Goal: Browse casually

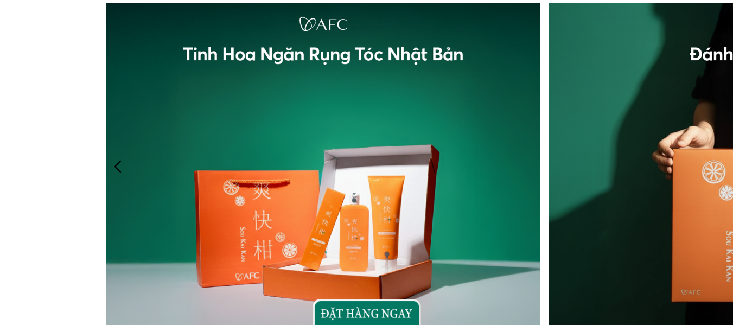
drag, startPoint x: 602, startPoint y: 155, endPoint x: 446, endPoint y: 136, distance: 156.9
click at [446, 136] on div at bounding box center [544, 166] width 877 height 327
click at [118, 163] on div at bounding box center [118, 166] width 18 height 18
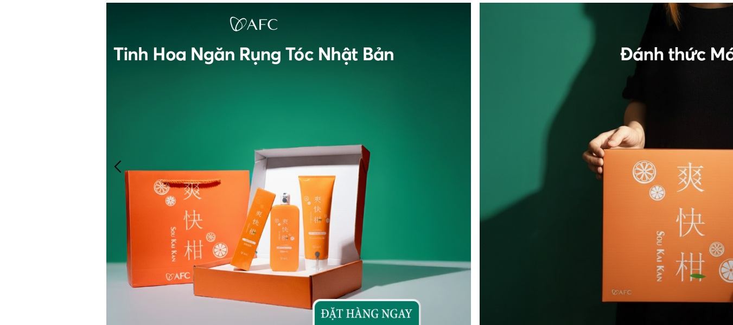
click at [117, 163] on div at bounding box center [118, 166] width 18 height 18
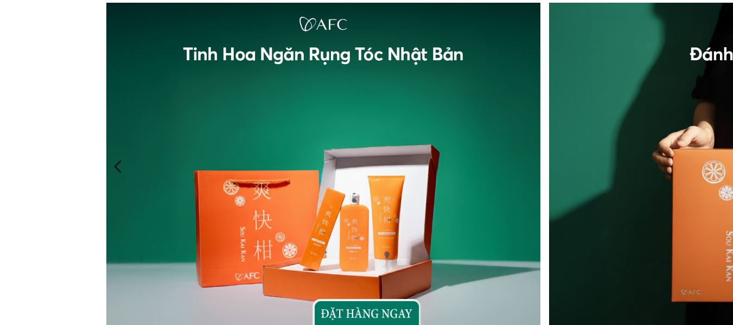
click at [117, 163] on div at bounding box center [118, 166] width 18 height 18
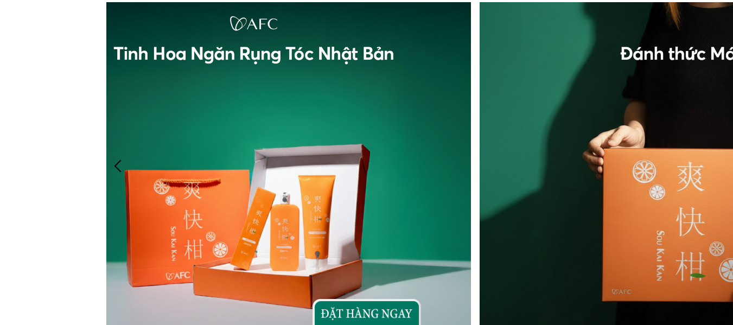
scroll to position [6, 0]
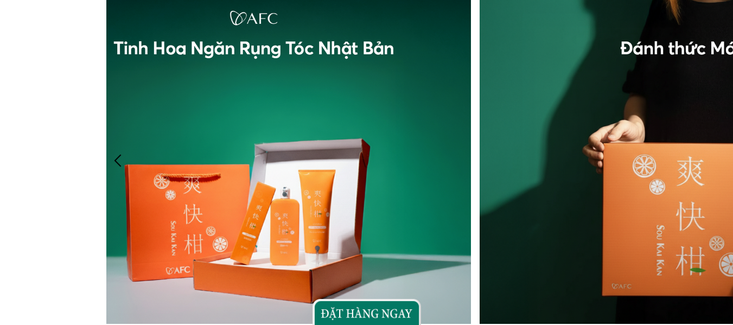
click at [121, 156] on div at bounding box center [118, 160] width 18 height 18
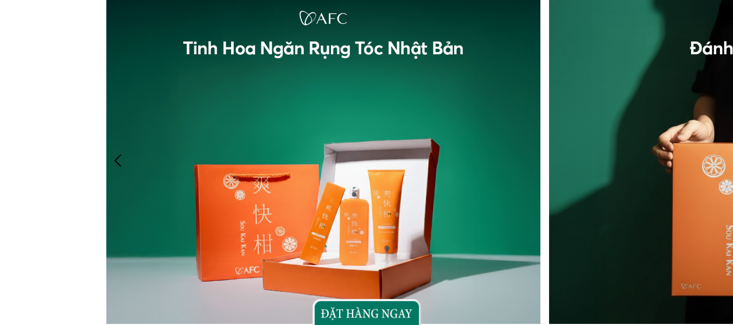
click at [121, 156] on div at bounding box center [118, 160] width 18 height 18
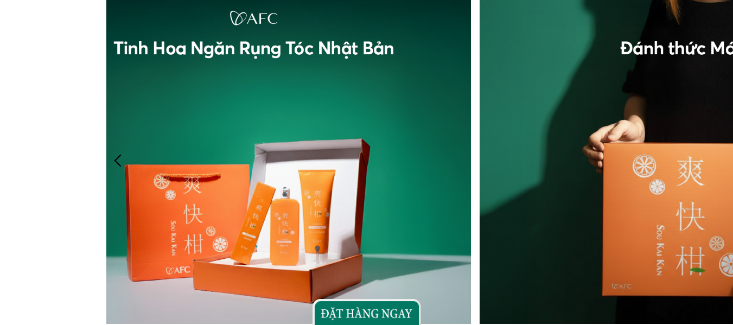
click at [122, 156] on div at bounding box center [118, 160] width 18 height 18
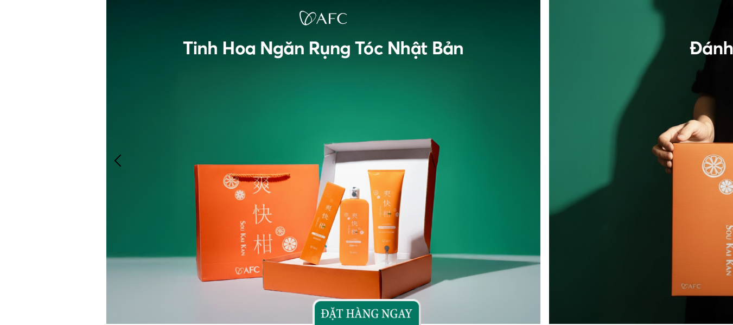
click at [122, 156] on div at bounding box center [118, 160] width 18 height 18
click at [123, 154] on div at bounding box center [118, 160] width 18 height 18
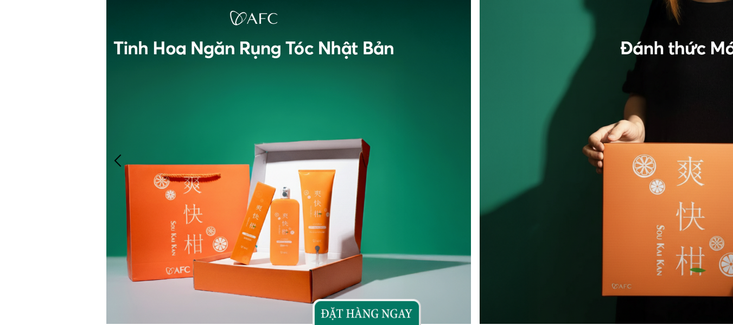
click at [124, 154] on div at bounding box center [118, 160] width 18 height 18
drag, startPoint x: 471, startPoint y: 152, endPoint x: 43, endPoint y: 167, distance: 428.9
click at [48, 165] on div at bounding box center [366, 161] width 733 height 328
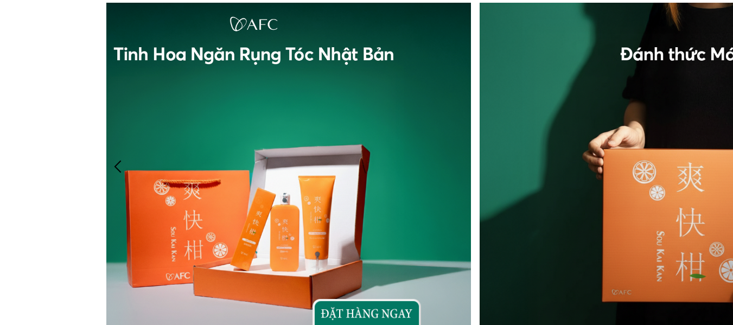
click at [86, 68] on div at bounding box center [366, 167] width 733 height 328
